Goal: Transaction & Acquisition: Purchase product/service

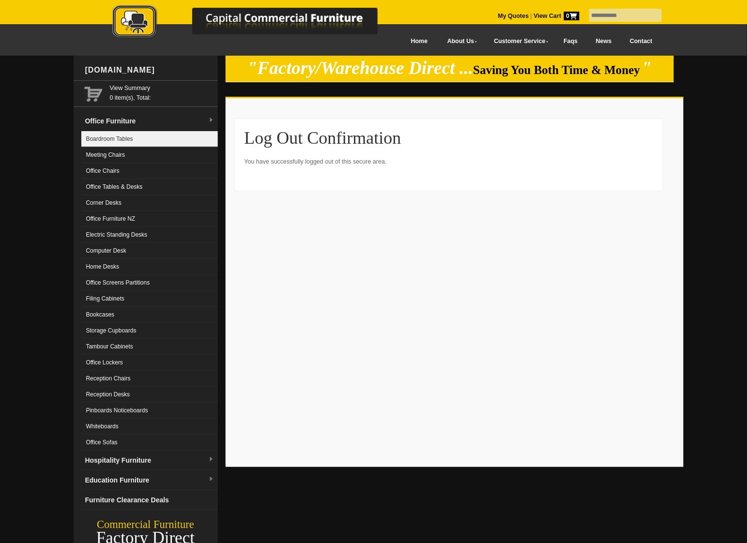
click at [145, 138] on link "Boardroom Tables" at bounding box center [149, 139] width 137 height 16
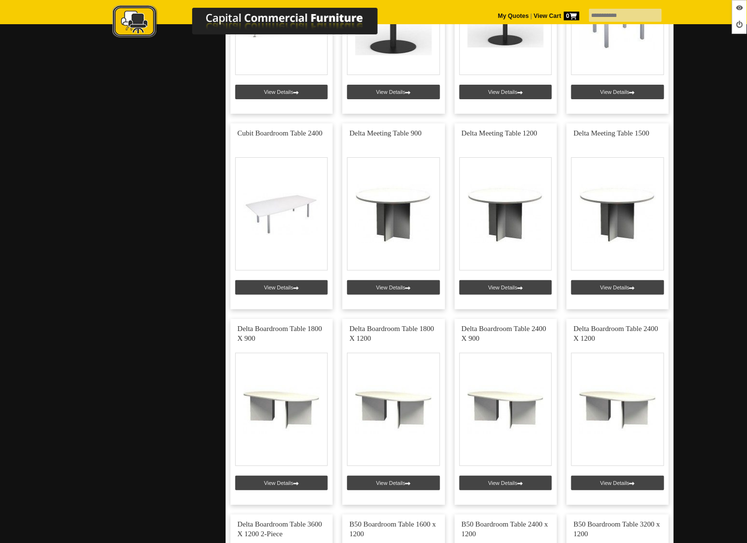
scroll to position [1303, 0]
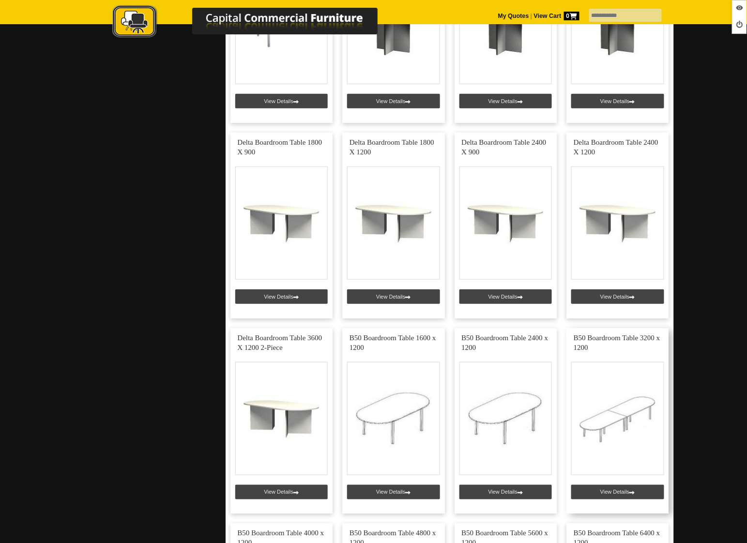
click at [598, 486] on link at bounding box center [618, 421] width 103 height 186
